Goal: Communication & Community: Answer question/provide support

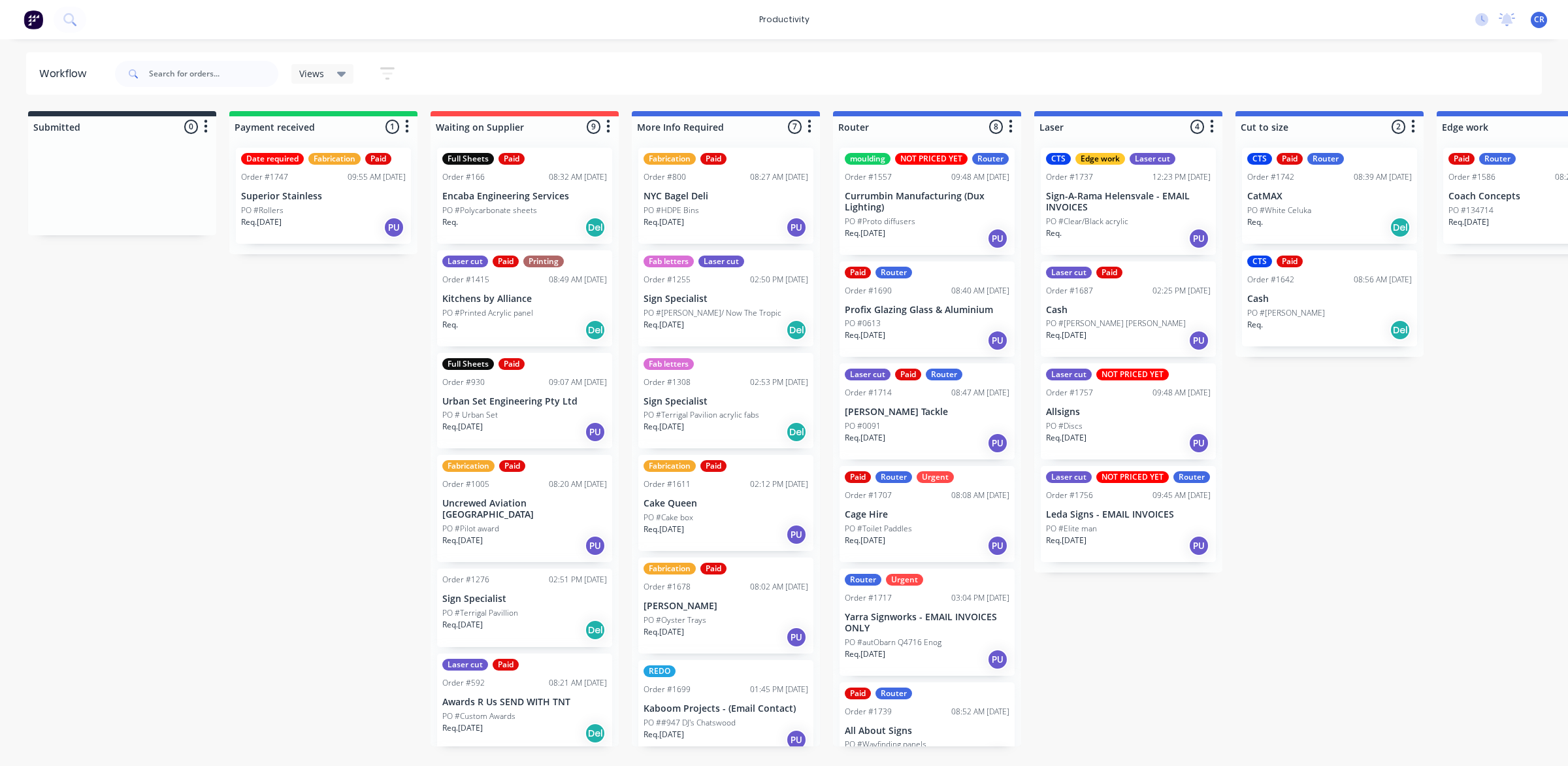
scroll to position [250, 0]
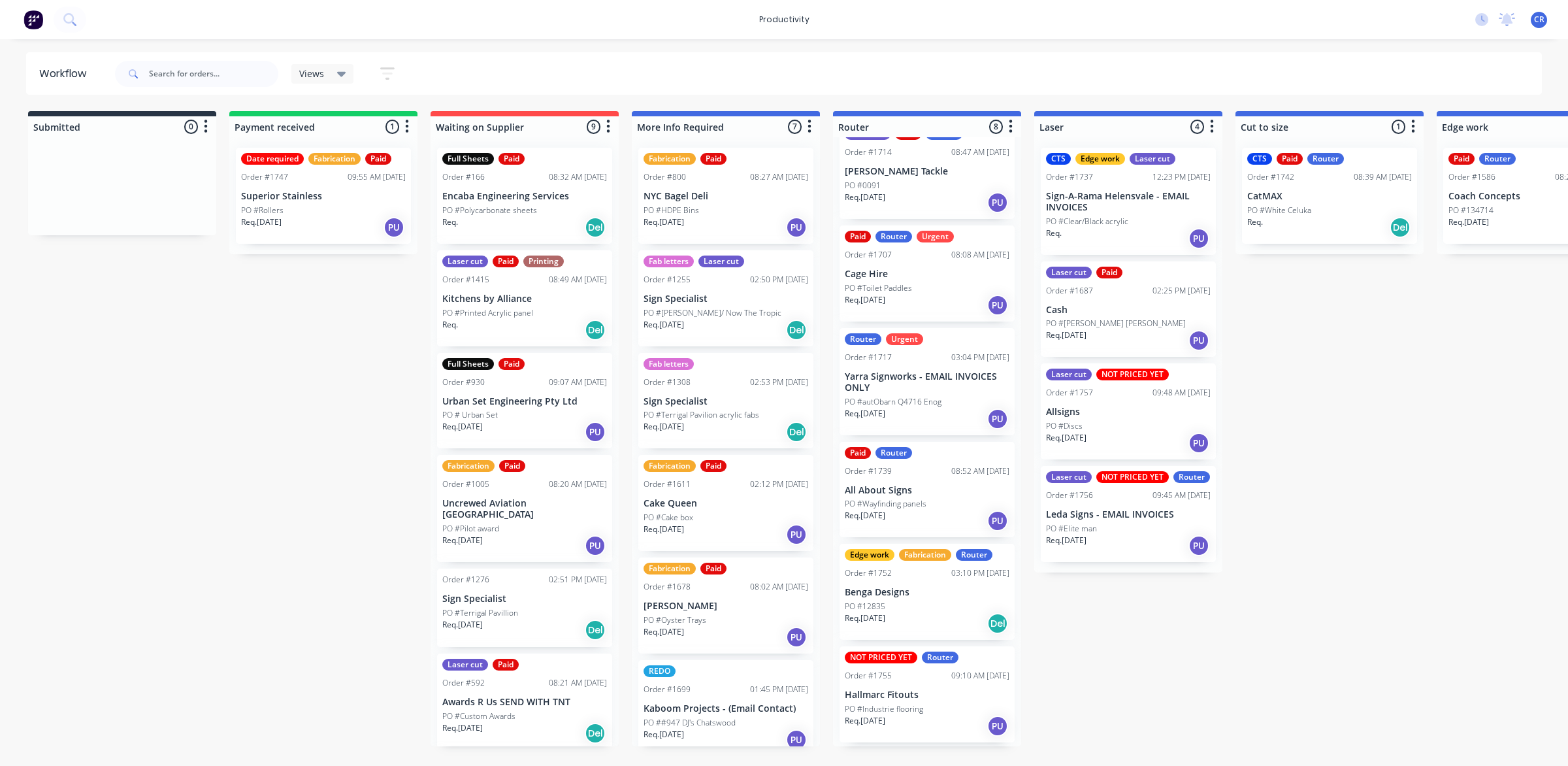
scroll to position [250, 0]
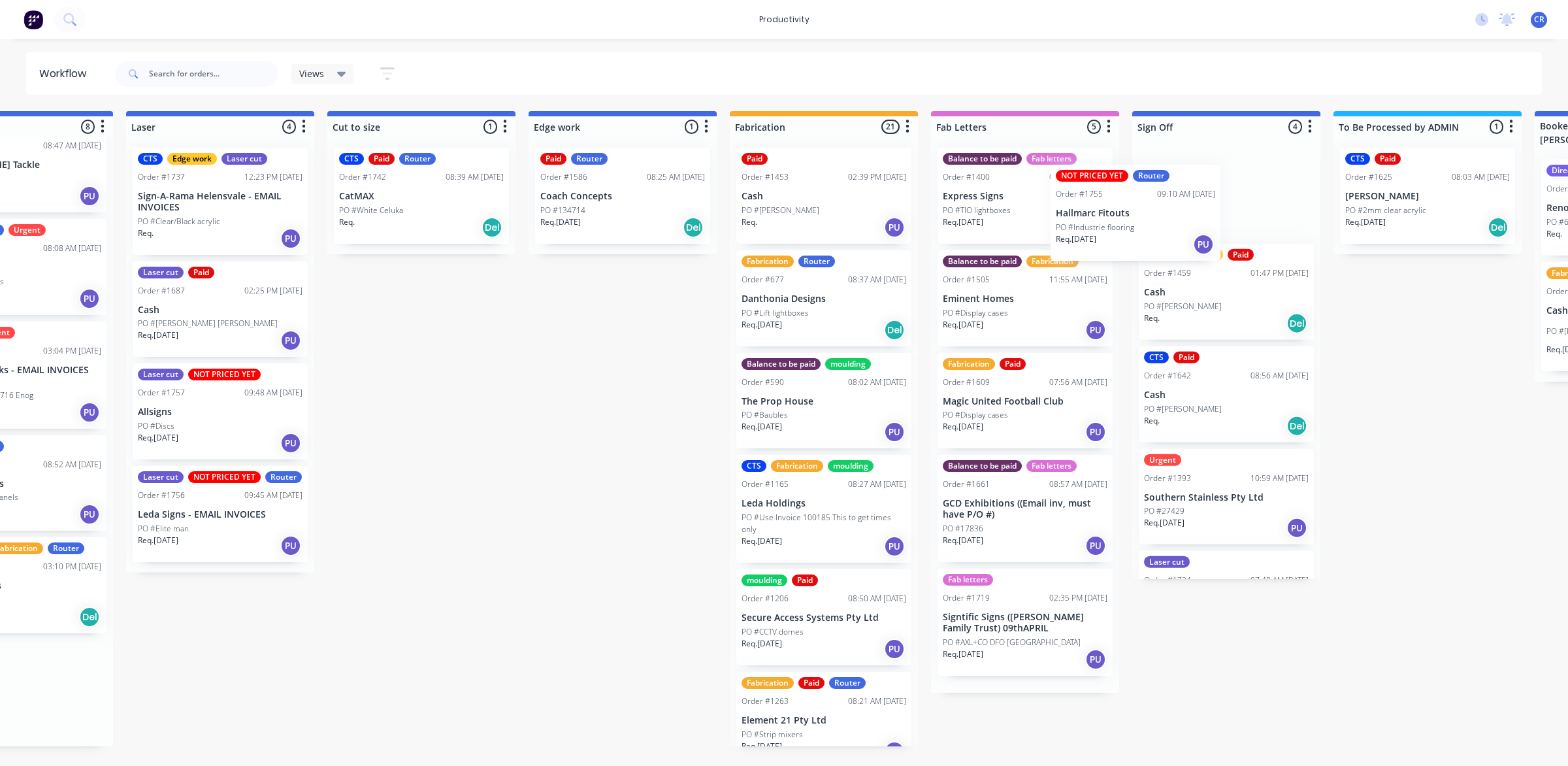
drag, startPoint x: 900, startPoint y: 709, endPoint x: 1160, endPoint y: 197, distance: 574.2
click at [1160, 197] on div "Submitted 0 Sort By Created date Required date Order number Customer name Most …" at bounding box center [645, 428] width 3126 height 635
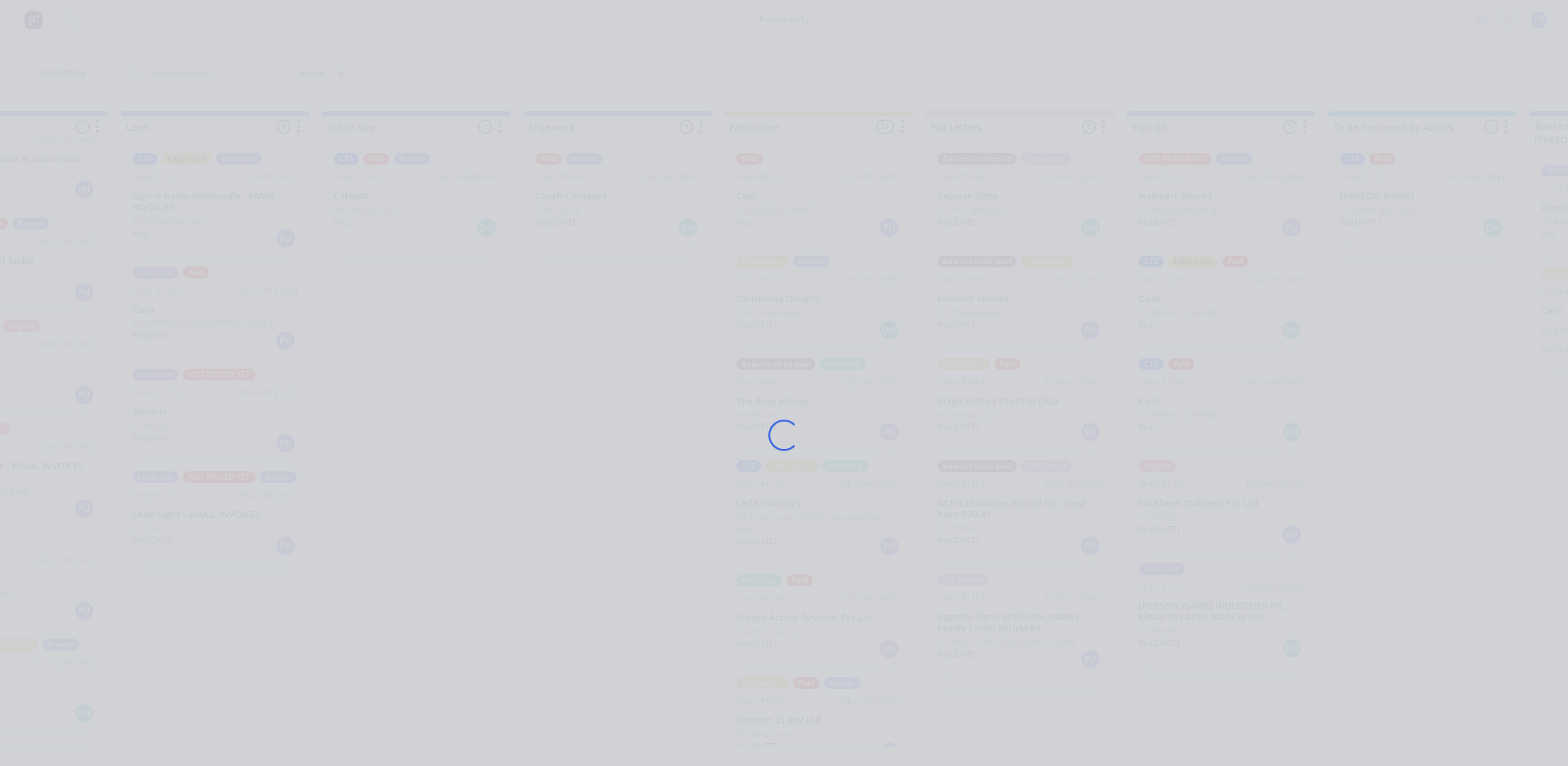
scroll to position [148, 0]
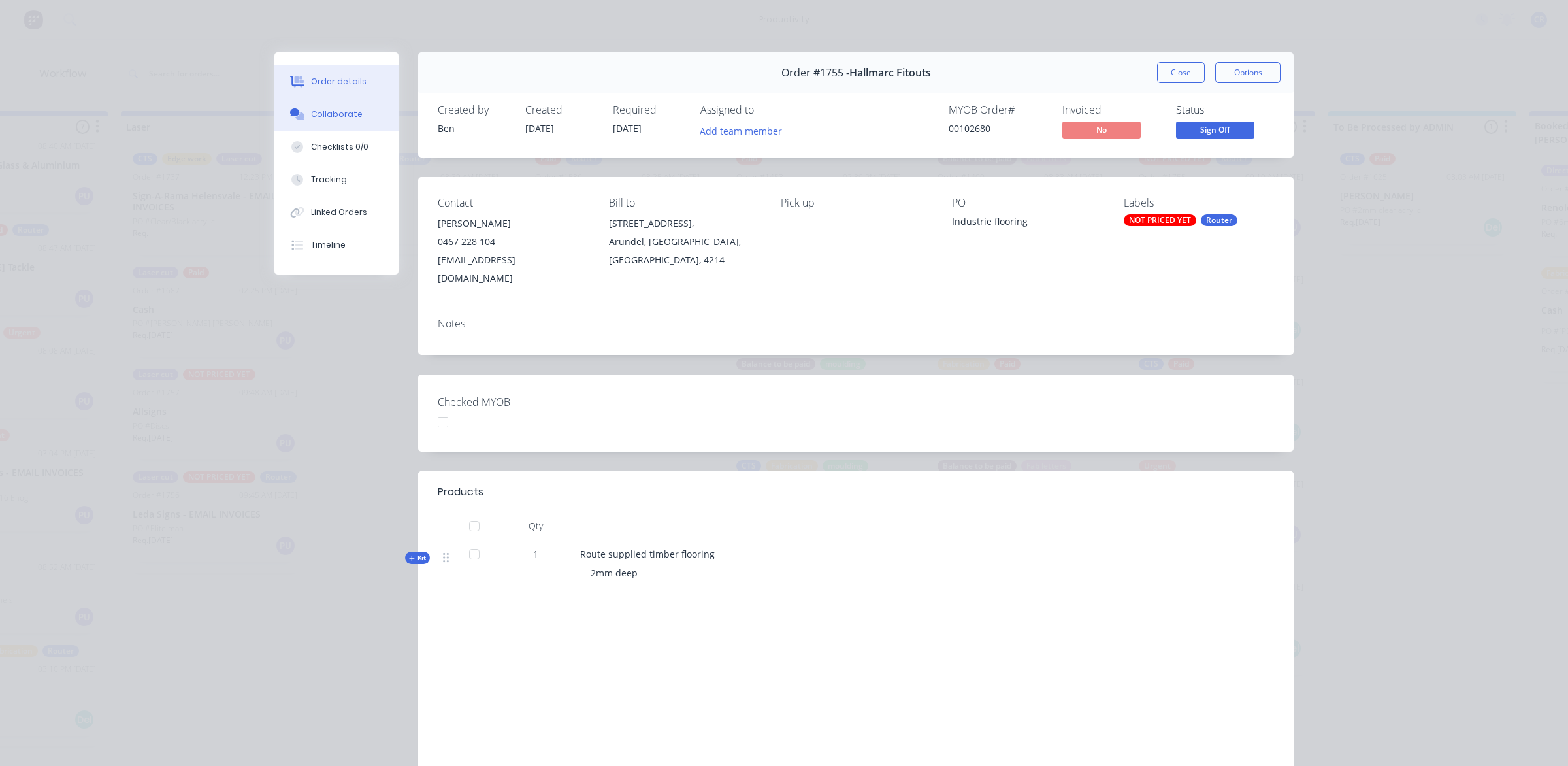
click at [321, 101] on button "Collaborate" at bounding box center [336, 115] width 124 height 33
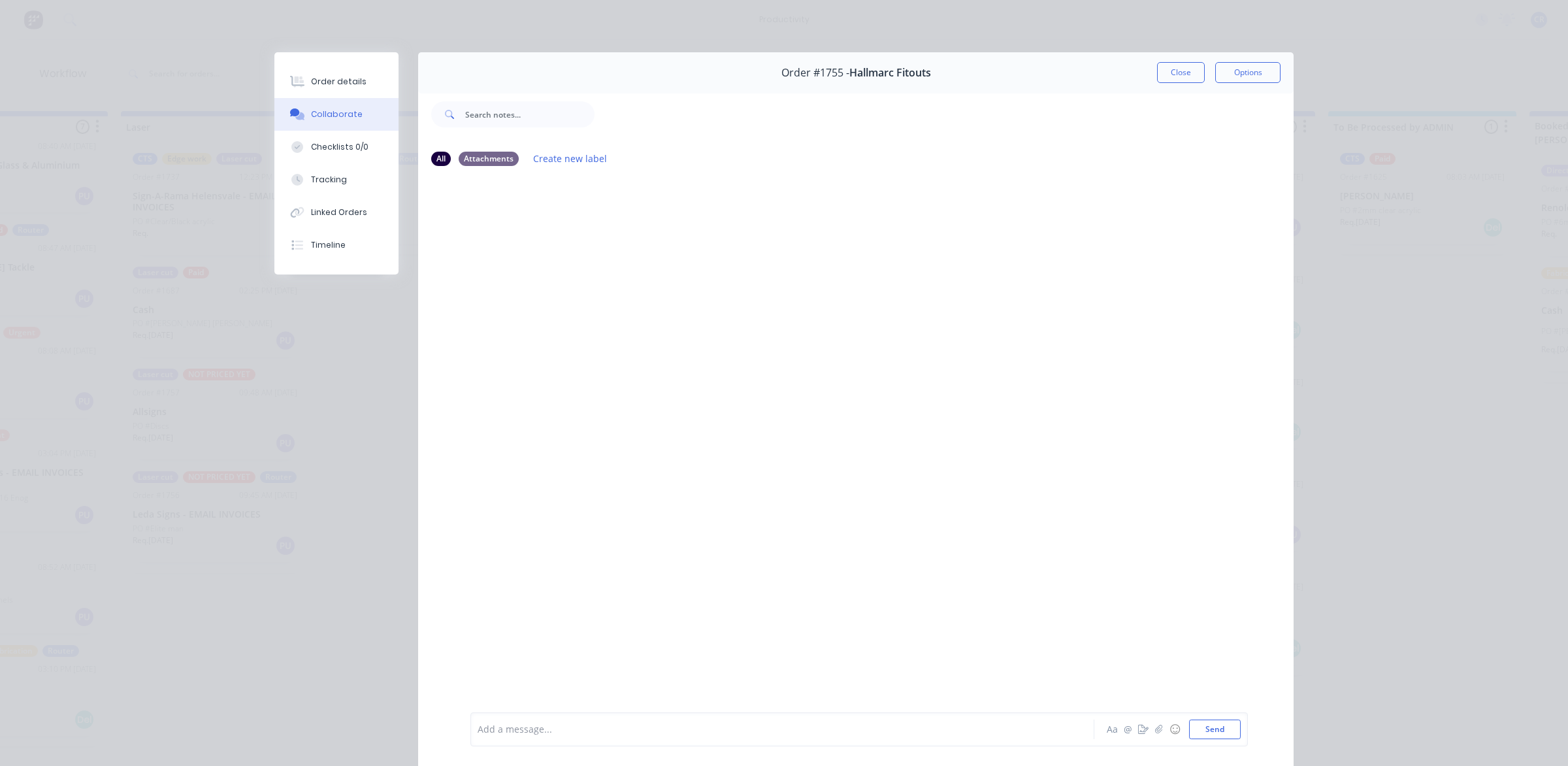
click at [584, 726] on div at bounding box center [764, 729] width 572 height 13
click at [560, 726] on span "Done CNC 27mins" at bounding box center [550, 729] width 82 height 13
click at [1192, 729] on button "Send" at bounding box center [1215, 729] width 51 height 19
click at [1170, 74] on button "Close" at bounding box center [1181, 72] width 48 height 21
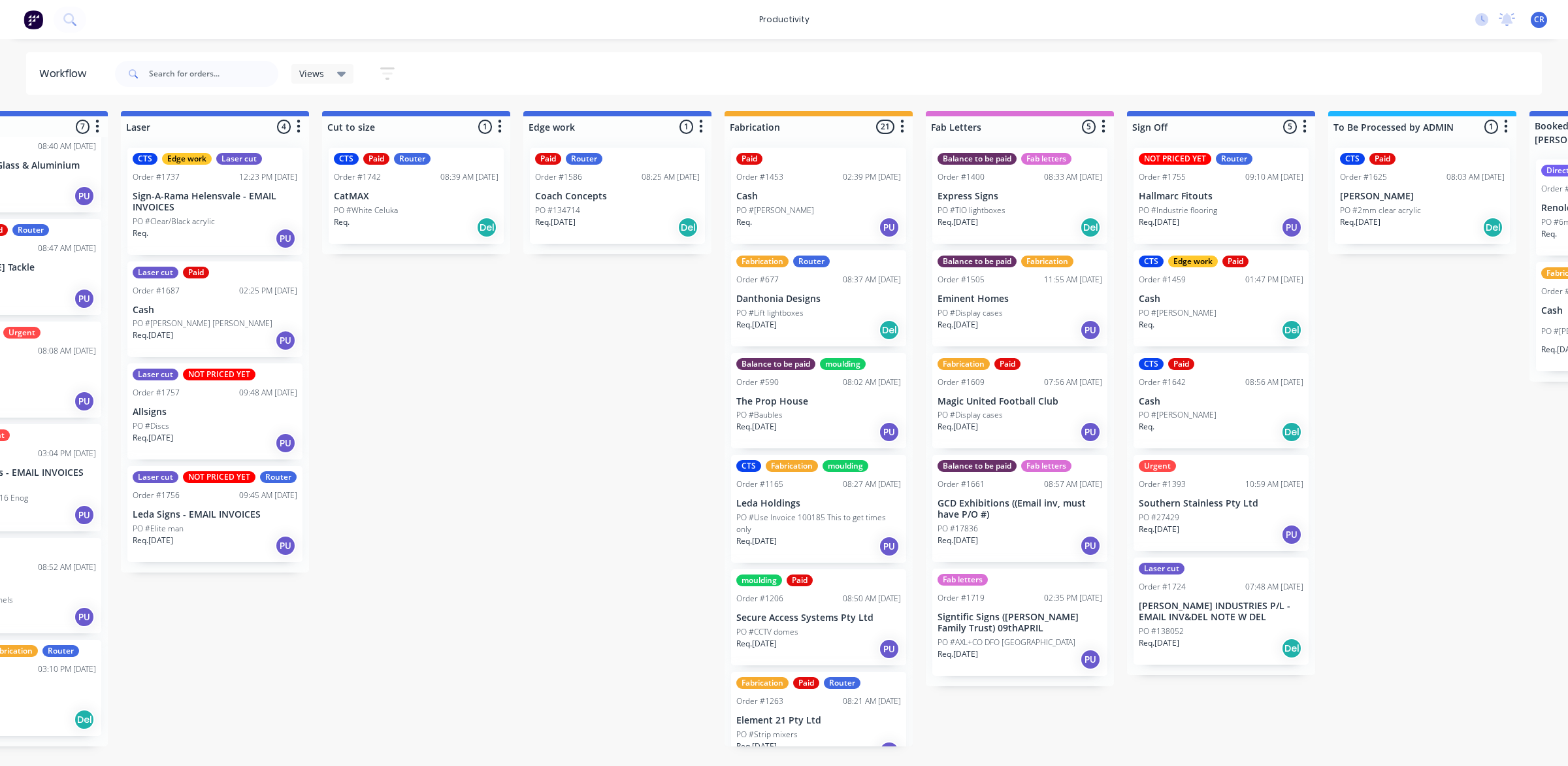
click at [598, 376] on div "Submitted 0 Sort By Created date Required date Order number Customer name Most …" at bounding box center [639, 428] width 3126 height 635
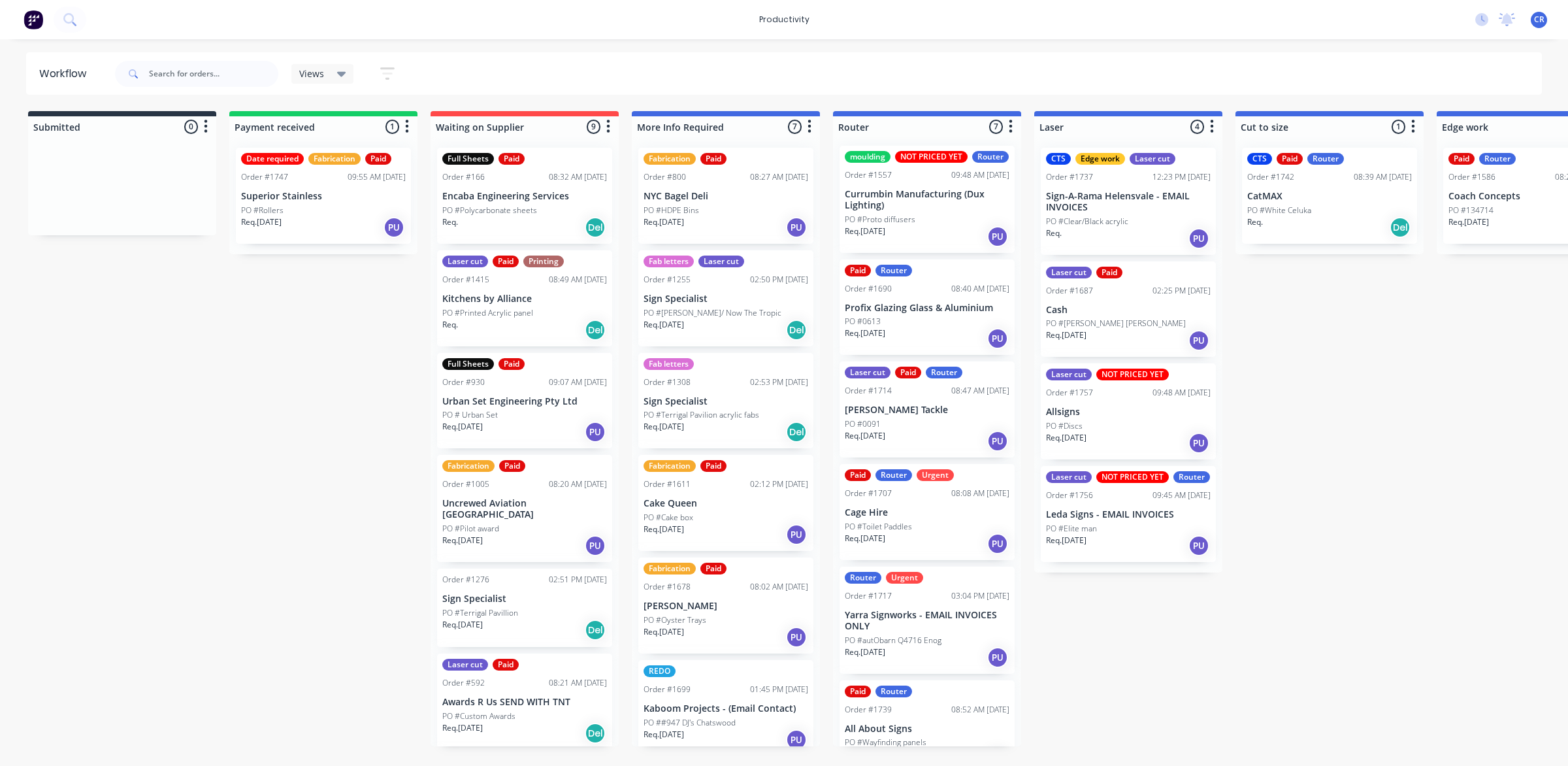
scroll to position [0, 0]
click at [905, 520] on p "Cage Hire" at bounding box center [927, 514] width 165 height 11
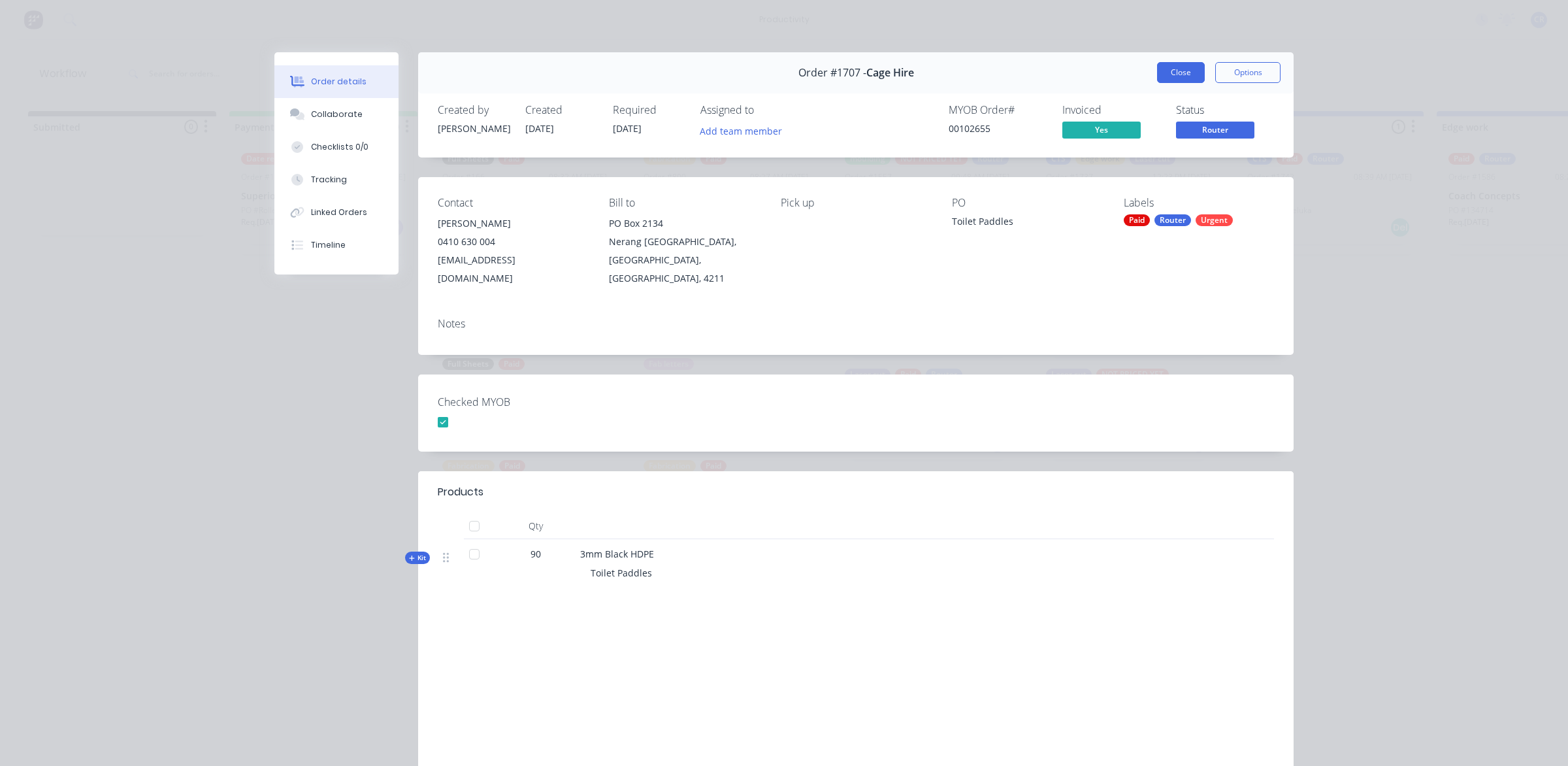
click at [1174, 76] on button "Close" at bounding box center [1181, 72] width 48 height 21
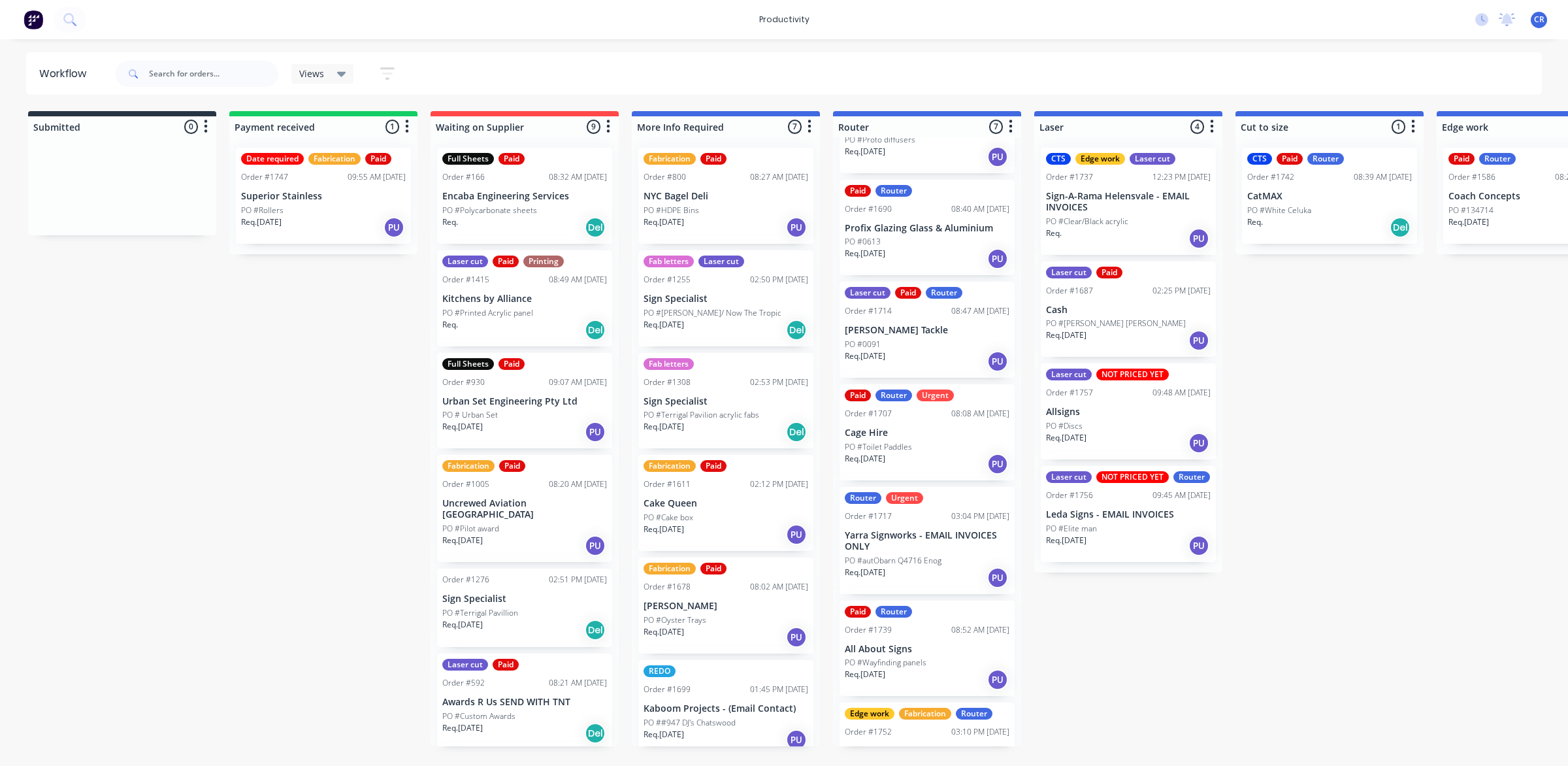
scroll to position [148, 0]
